Goal: Check status: Check status

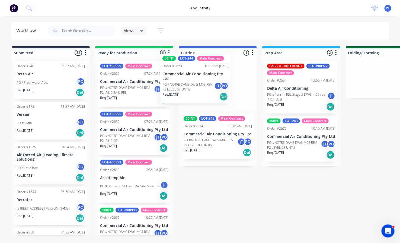
drag, startPoint x: 126, startPoint y: 85, endPoint x: 194, endPoint y: 75, distance: 69.0
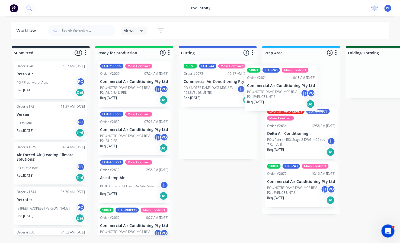
drag, startPoint x: 208, startPoint y: 131, endPoint x: 274, endPoint y: 85, distance: 80.4
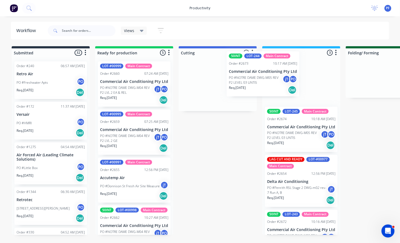
drag, startPoint x: 224, startPoint y: 84, endPoint x: 280, endPoint y: 74, distance: 57.7
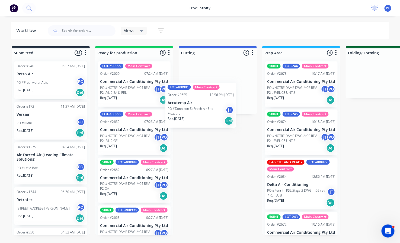
drag, startPoint x: 125, startPoint y: 189, endPoint x: 197, endPoint y: 98, distance: 116.0
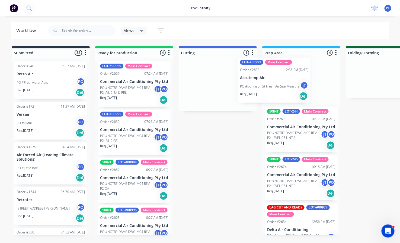
drag, startPoint x: 206, startPoint y: 78, endPoint x: 264, endPoint y: 74, distance: 58.7
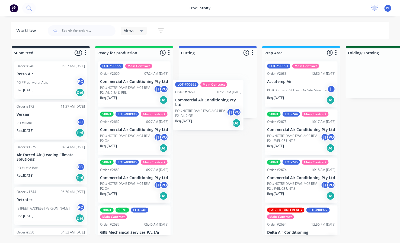
drag, startPoint x: 120, startPoint y: 136, endPoint x: 202, endPoint y: 100, distance: 90.1
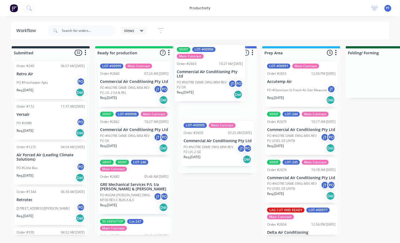
drag, startPoint x: 132, startPoint y: 189, endPoint x: 210, endPoint y: 59, distance: 151.1
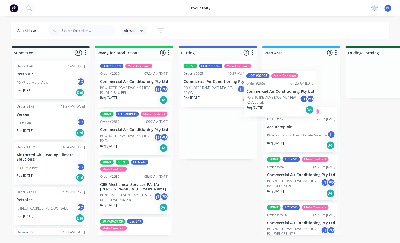
drag, startPoint x: 204, startPoint y: 135, endPoint x: 270, endPoint y: 95, distance: 77.1
